Goal: Information Seeking & Learning: Learn about a topic

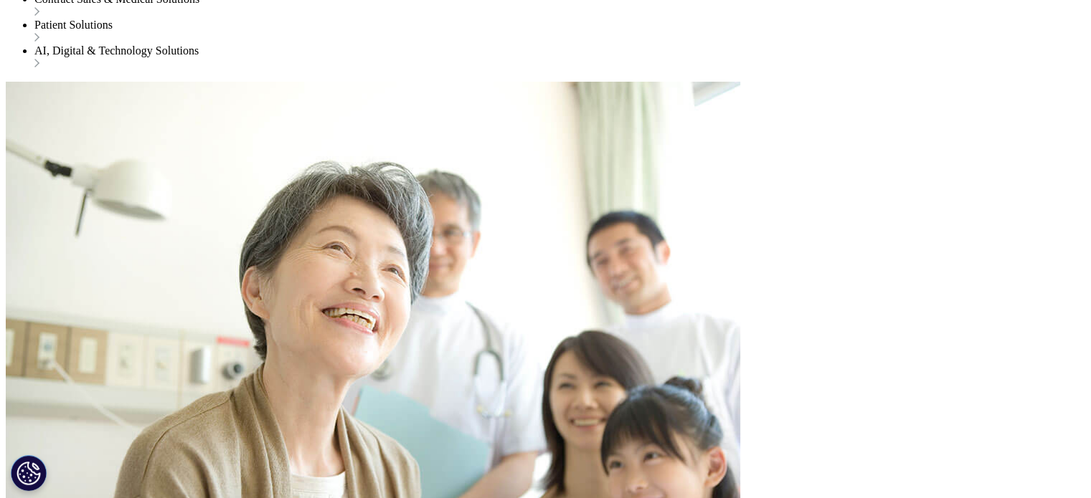
scroll to position [3156, 0]
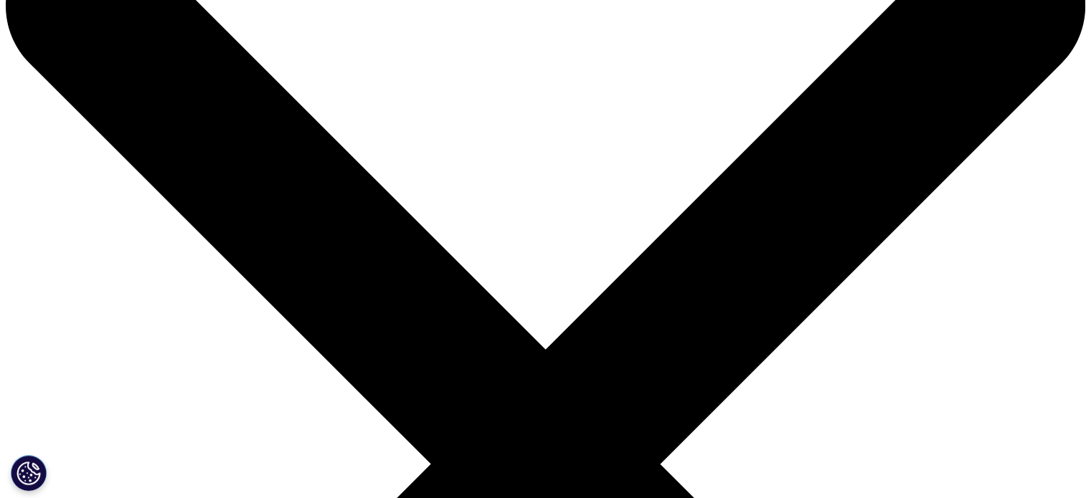
scroll to position [72, 0]
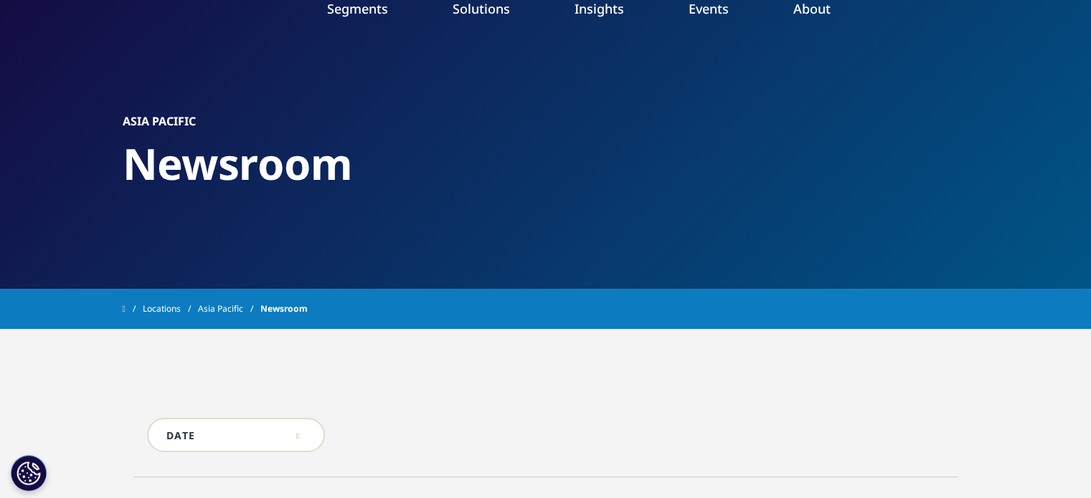
click at [608, 46] on li "Insights Our Latest Whitepapers Get the latest insights on our life sciences, h…" at bounding box center [599, 23] width 114 height 46
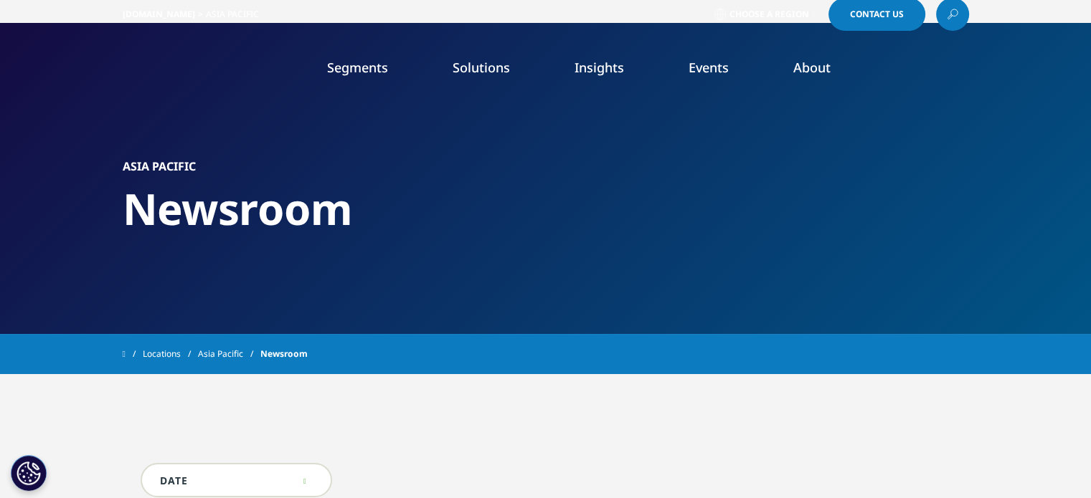
click at [602, 67] on link "Insights" at bounding box center [599, 67] width 49 height 17
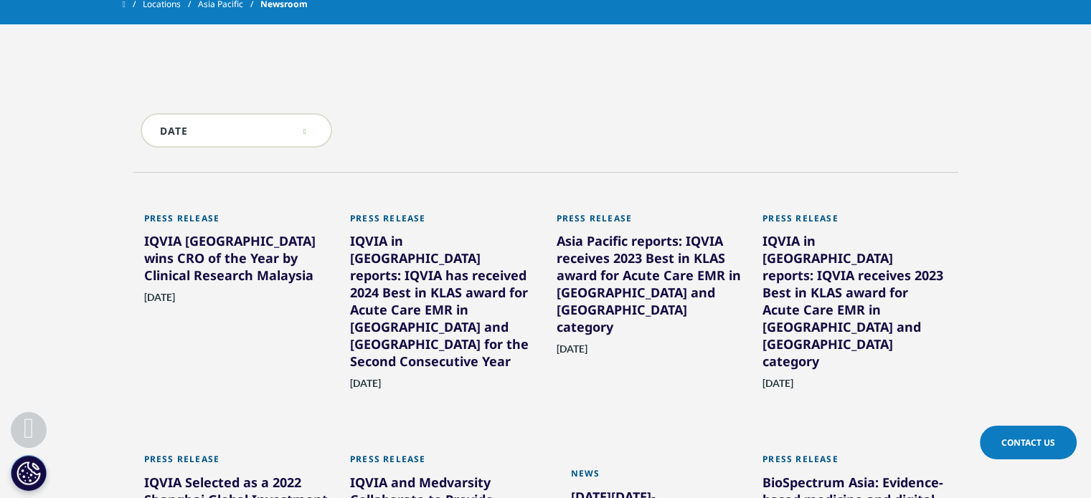
scroll to position [287, 0]
